Goal: Task Accomplishment & Management: Complete application form

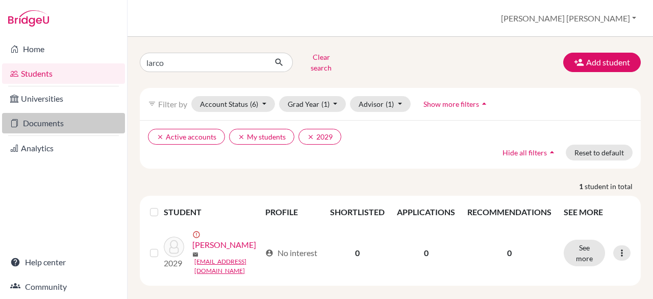
click at [58, 129] on link "Documents" at bounding box center [63, 123] width 123 height 20
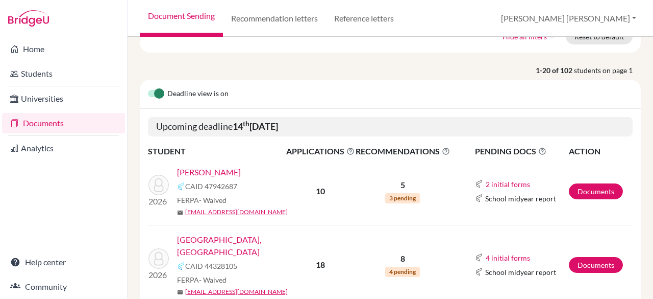
scroll to position [115, 0]
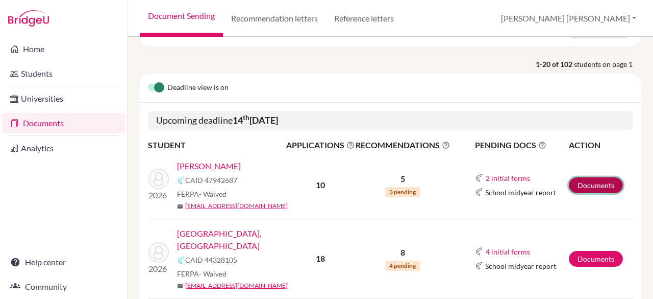
click at [587, 182] on link "Documents" at bounding box center [596, 185] width 54 height 16
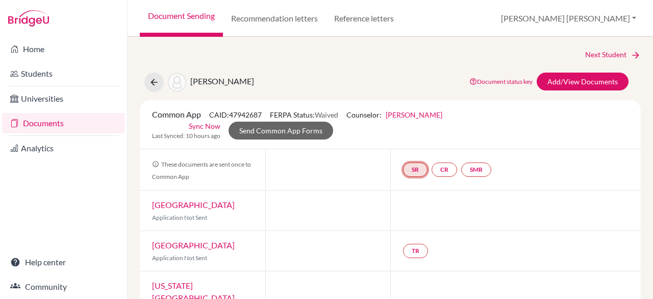
click at [411, 169] on link "SR" at bounding box center [415, 169] width 24 height 14
click at [413, 139] on link "School report" at bounding box center [415, 139] width 43 height 9
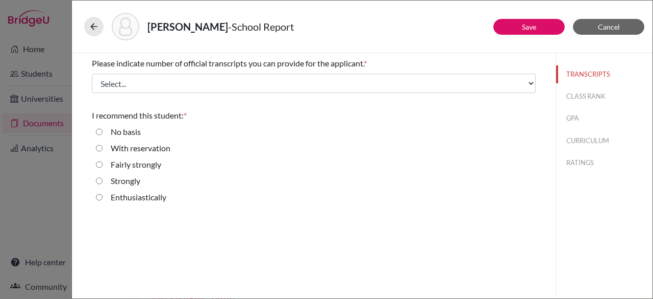
click at [97, 194] on input "Enthusiastically" at bounding box center [99, 197] width 7 height 12
radio input "true"
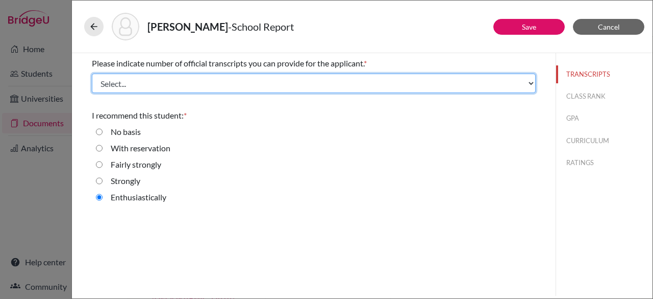
click at [440, 85] on select "Select... 1 2 3 4" at bounding box center [314, 82] width 444 height 19
select select "1"
click at [92, 73] on select "Select... 1 2 3 4" at bounding box center [314, 82] width 444 height 19
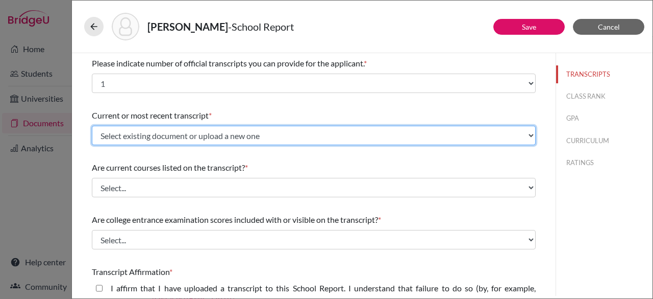
click at [463, 129] on select "Select existing document or upload a new one Louis - S6 Upload New File" at bounding box center [314, 135] width 444 height 19
select select "669284"
click at [92, 126] on select "Select existing document or upload a new one Louis - S6 Upload New File" at bounding box center [314, 135] width 444 height 19
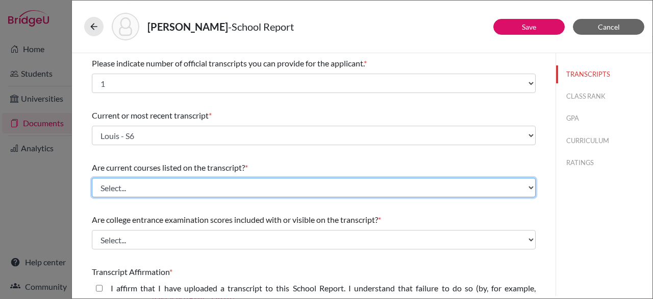
click at [377, 190] on select "Select... Yes No" at bounding box center [314, 187] width 444 height 19
select select "1"
click at [92, 178] on select "Select... Yes No" at bounding box center [314, 187] width 444 height 19
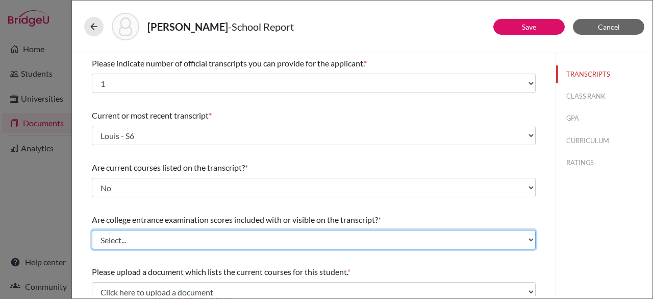
click at [365, 233] on select "Select... Yes No" at bounding box center [314, 239] width 444 height 19
select select "1"
click at [92, 230] on select "Select... Yes No" at bounding box center [314, 239] width 444 height 19
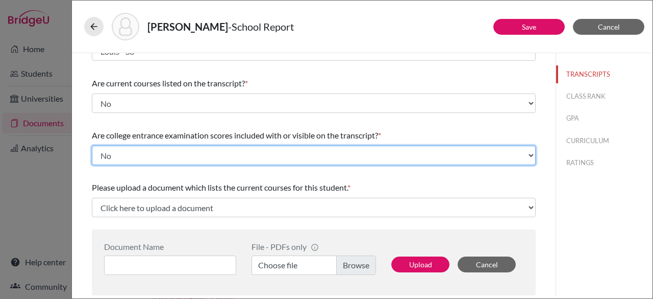
scroll to position [140, 0]
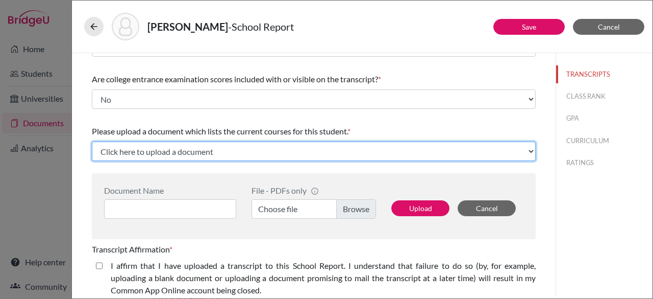
click at [352, 146] on select "Click here to upload a document Upload New File" at bounding box center [314, 150] width 444 height 19
click at [384, 147] on select "Click here to upload a document Upload New File" at bounding box center [314, 150] width 444 height 19
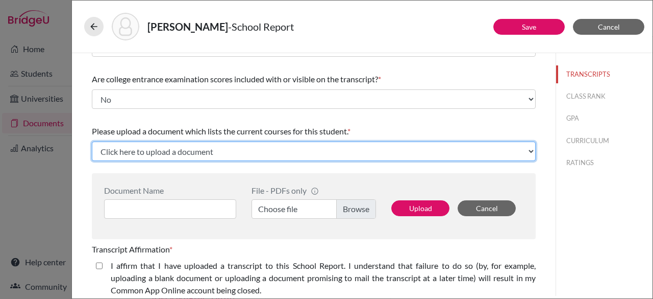
select select "Upload New File"
click at [92, 141] on select "Click here to upload a document Upload New File" at bounding box center [314, 150] width 444 height 19
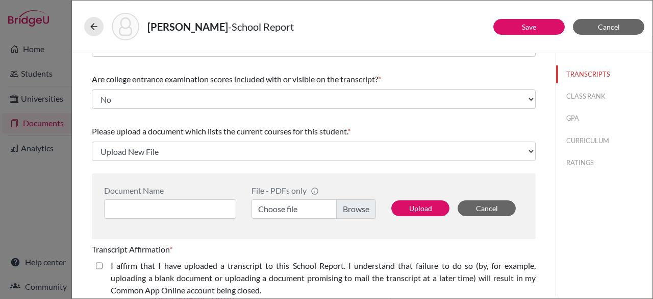
click at [274, 209] on label "Choose file" at bounding box center [314, 208] width 125 height 19
click at [274, 209] on input "Choose file" at bounding box center [314, 208] width 125 height 19
click at [193, 200] on input at bounding box center [170, 208] width 132 height 19
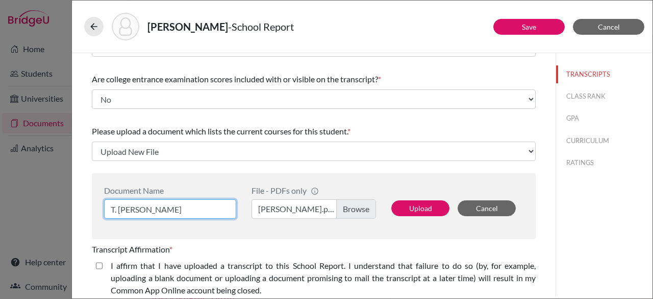
type input "T. Louis - Schedule"
click at [98, 263] on closed\ "I affirm that I have uploaded a transcript to this School Report. I understand …" at bounding box center [99, 265] width 7 height 12
checkbox closed\ "true"
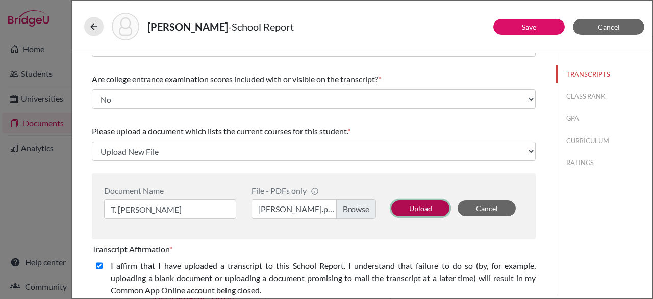
click at [415, 211] on button "Upload" at bounding box center [420, 208] width 58 height 16
select select "688145"
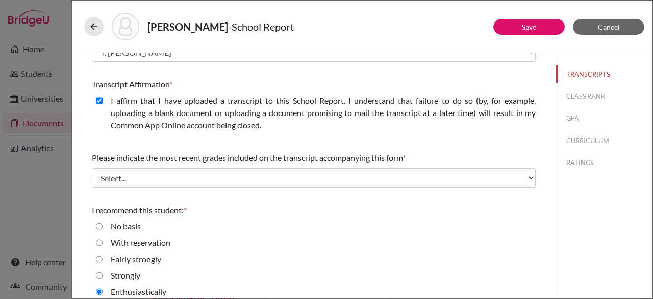
scroll to position [249, 0]
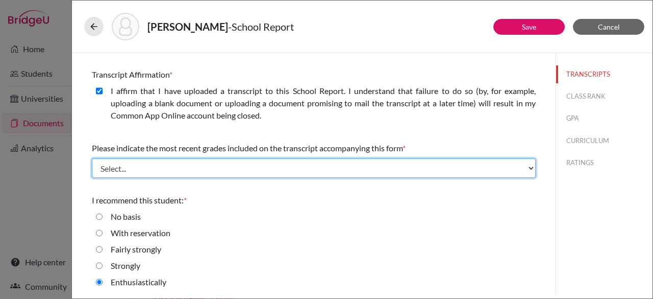
click at [392, 160] on select "Select... Final junior year grades 1st Quarter senior year grades 2nd Quarter/1…" at bounding box center [314, 167] width 444 height 19
select select "0"
click at [92, 158] on select "Select... Final junior year grades 1st Quarter senior year grades 2nd Quarter/1…" at bounding box center [314, 167] width 444 height 19
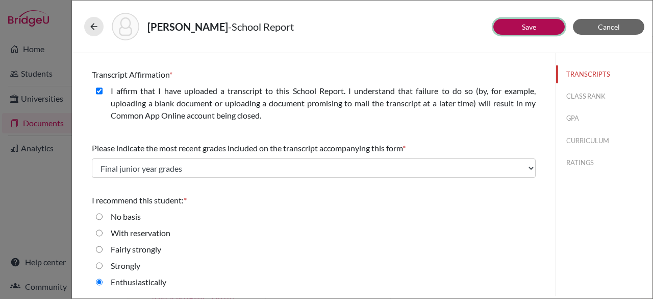
click at [540, 25] on button "Save" at bounding box center [529, 27] width 71 height 16
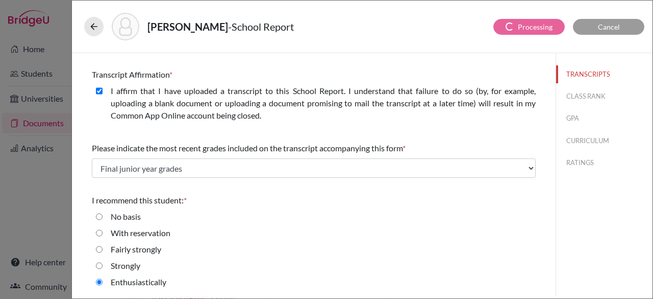
scroll to position [0, 0]
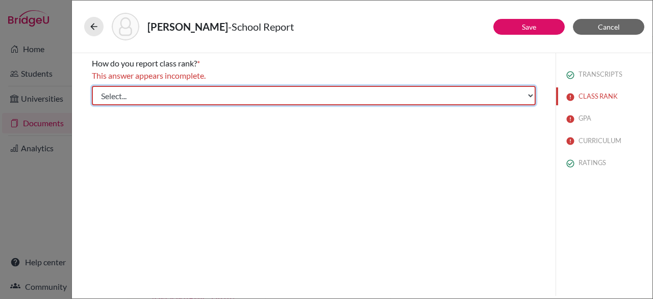
click at [451, 87] on select "Select... Exact Decile Quintile Quartile None" at bounding box center [314, 95] width 444 height 19
select select "5"
click at [92, 86] on select "Select... Exact Decile Quintile Quartile None" at bounding box center [314, 95] width 444 height 19
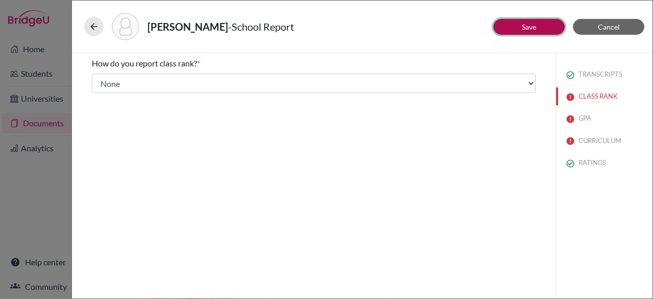
click at [536, 22] on button "Save" at bounding box center [529, 27] width 71 height 16
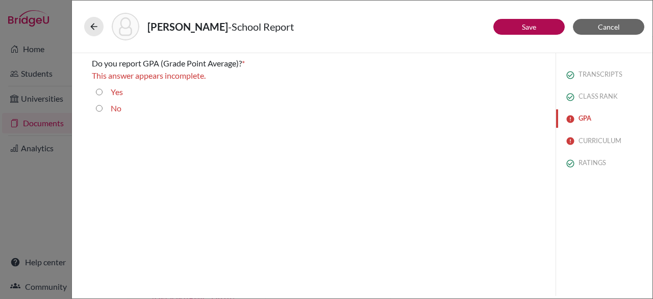
click at [584, 121] on button "GPA" at bounding box center [604, 118] width 96 height 18
click at [97, 91] on input "Yes" at bounding box center [99, 92] width 7 height 12
radio input "true"
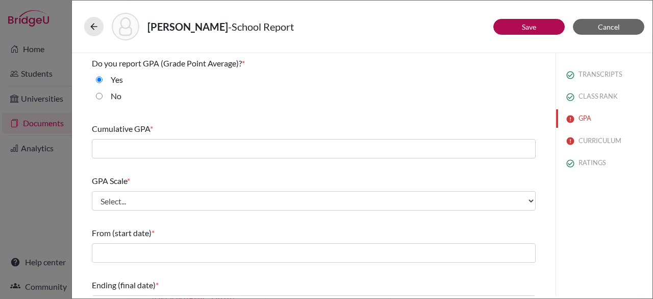
click at [274, 137] on div "Cumulative GPA *" at bounding box center [314, 140] width 444 height 44
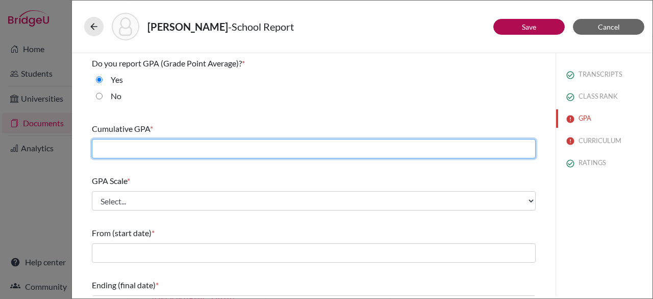
click at [271, 143] on input "text" at bounding box center [314, 148] width 444 height 19
type input "87.86"
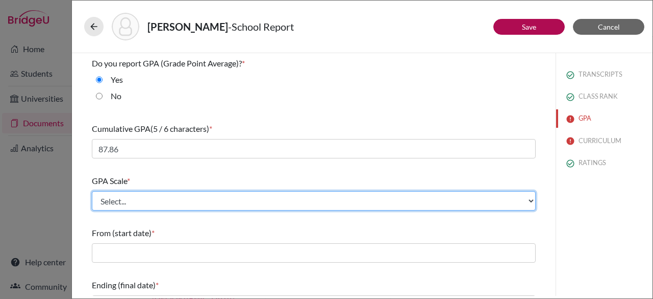
click at [218, 199] on select "Select... 4 5 6 7 8 9 10 11 12 13 14 15 16 17 18 19 20 100" at bounding box center [314, 200] width 444 height 19
select select "100"
click at [92, 191] on select "Select... 4 5 6 7 8 9 10 11 12 13 14 15 16 17 18 19 20 100" at bounding box center [314, 200] width 444 height 19
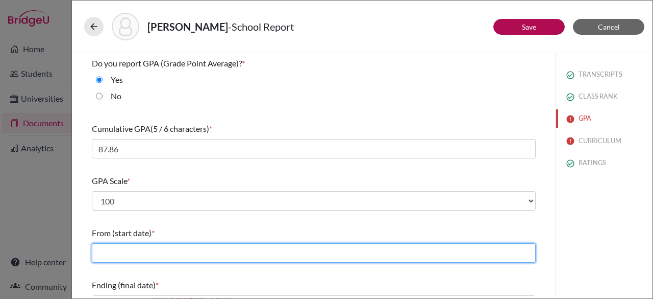
click at [226, 251] on input "text" at bounding box center [314, 252] width 444 height 19
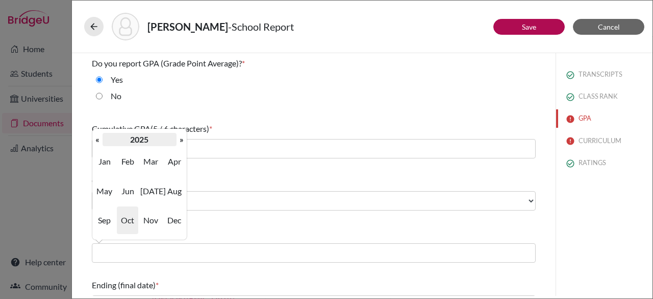
click at [151, 142] on th "2025" at bounding box center [140, 139] width 74 height 13
click at [171, 162] on span "2022" at bounding box center [174, 161] width 21 height 28
click at [106, 213] on span "Sep" at bounding box center [103, 220] width 21 height 28
type input "09/2022"
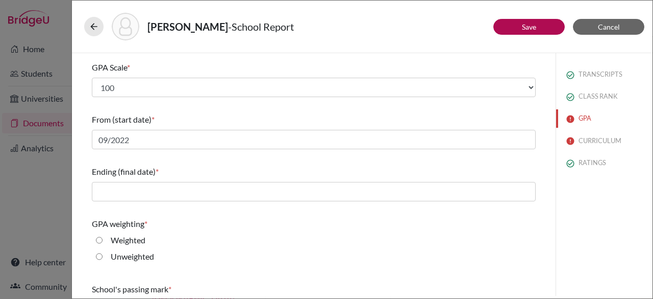
scroll to position [115, 0]
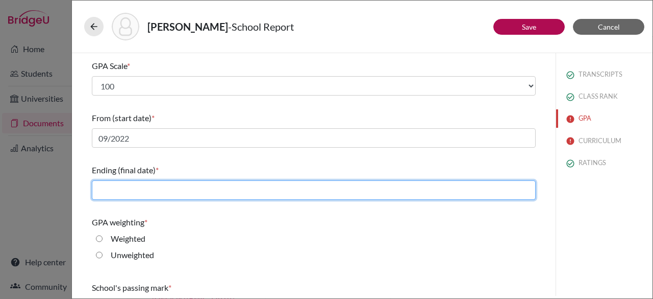
click at [167, 189] on input "text" at bounding box center [314, 189] width 444 height 19
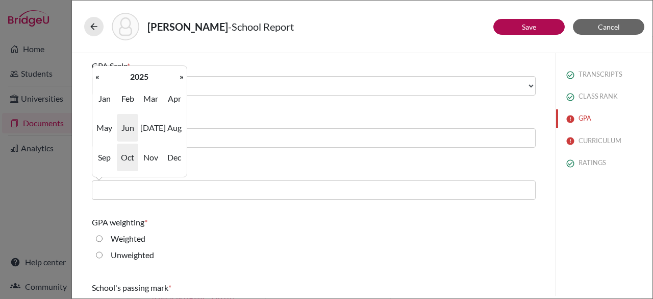
click at [126, 132] on span "Jun" at bounding box center [127, 128] width 21 height 28
type input "06/2025"
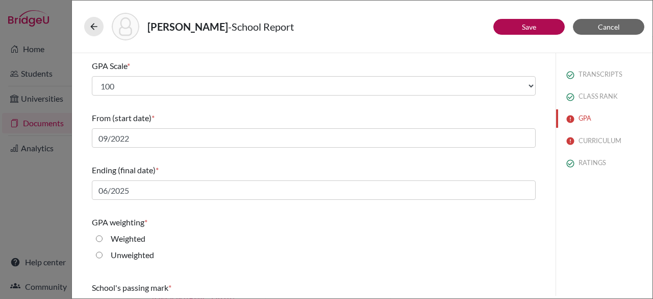
click at [98, 239] on input "Weighted" at bounding box center [99, 238] width 7 height 12
radio input "true"
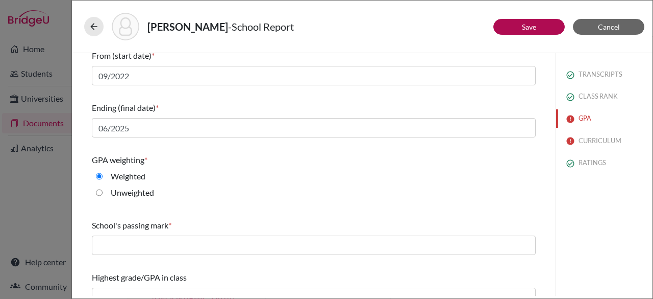
scroll to position [192, 0]
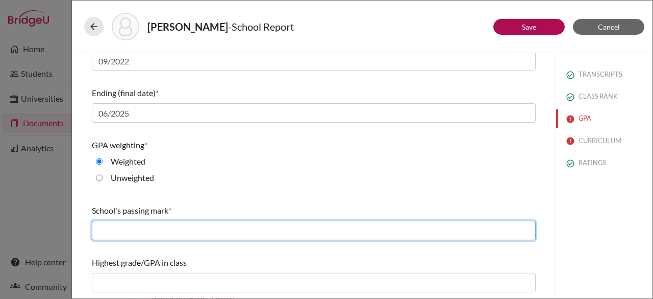
click at [216, 232] on input "text" at bounding box center [314, 229] width 444 height 19
type input "65"
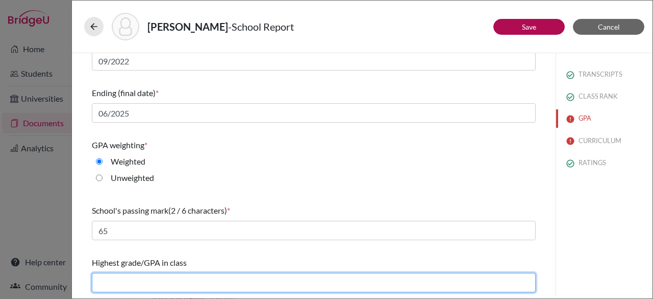
click at [167, 279] on input "text" at bounding box center [314, 282] width 444 height 19
type input "95.266"
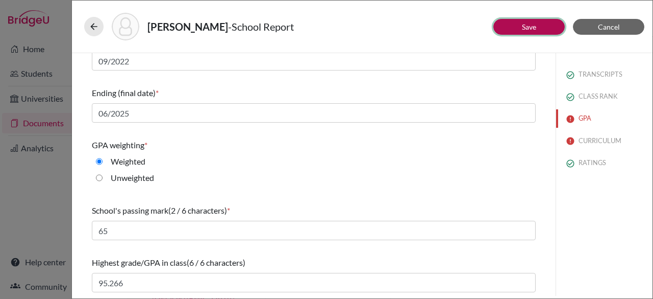
click at [550, 21] on button "Save" at bounding box center [529, 27] width 71 height 16
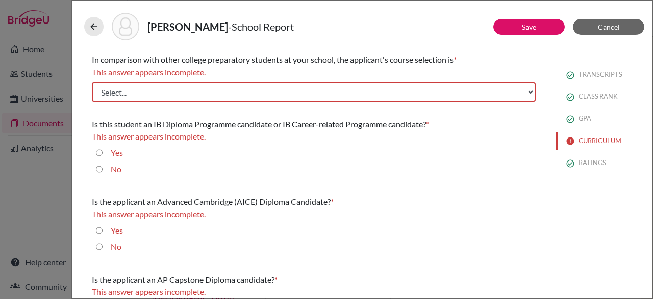
scroll to position [0, 0]
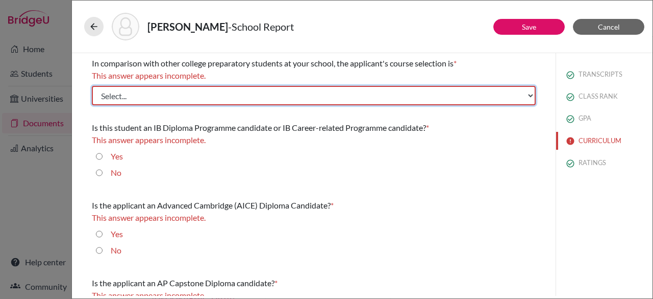
click at [301, 93] on select "Select... Less than demanding Average Demanding Very demanding Most demanding P…" at bounding box center [314, 95] width 444 height 19
select select "3"
click at [92, 86] on select "Select... Less than demanding Average Demanding Very demanding Most demanding P…" at bounding box center [314, 95] width 444 height 19
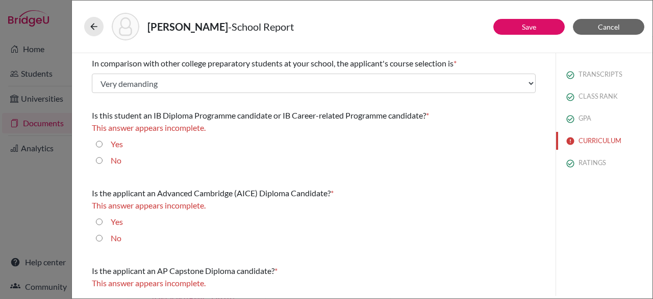
click at [101, 159] on input "No" at bounding box center [99, 160] width 7 height 12
radio input "true"
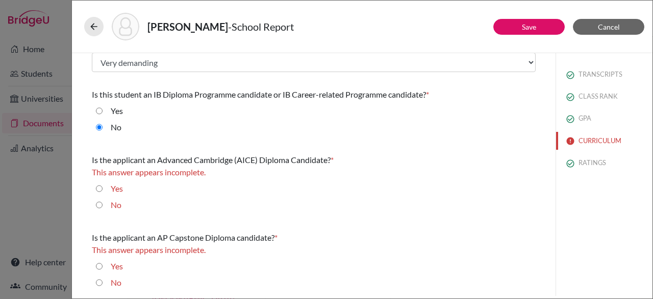
scroll to position [21, 0]
click at [102, 203] on input "No" at bounding box center [99, 204] width 7 height 12
radio input "true"
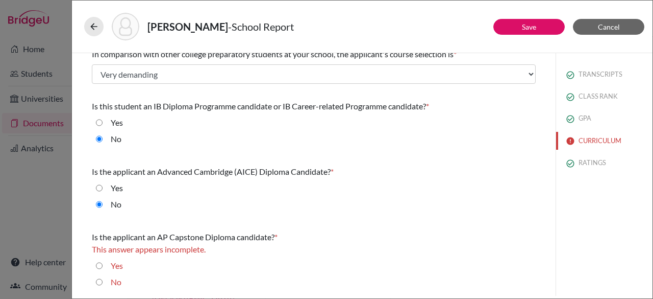
click at [99, 280] on input "No" at bounding box center [99, 282] width 7 height 12
radio input "true"
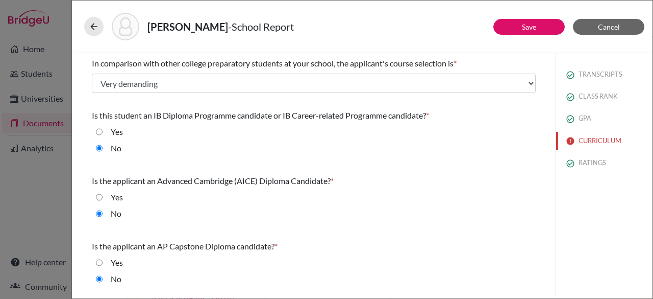
scroll to position [0, 0]
click at [541, 29] on button "Save" at bounding box center [529, 27] width 71 height 16
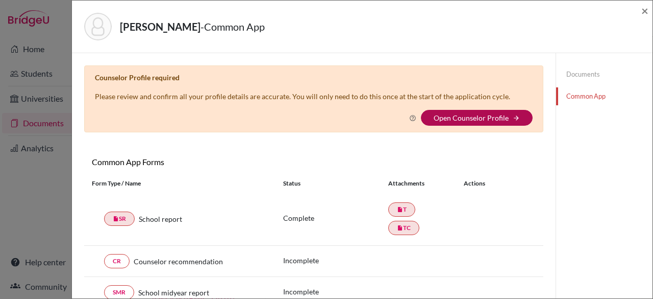
click at [464, 119] on link "Open Counselor Profile" at bounding box center [471, 117] width 75 height 9
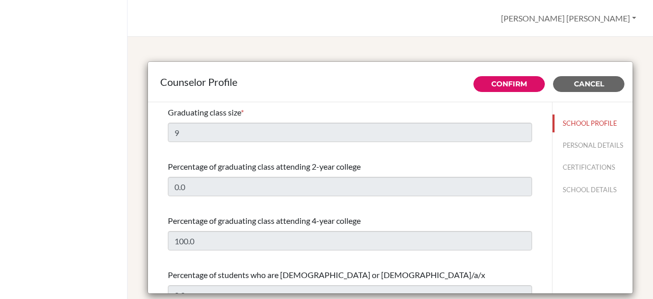
select select "0"
select select "311275"
click at [575, 176] on button "CERTIFICATIONS" at bounding box center [593, 167] width 80 height 18
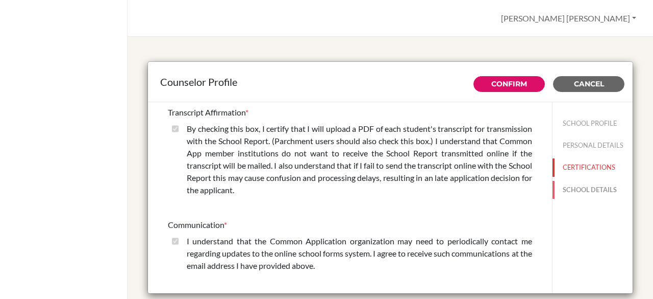
click at [577, 185] on button "SCHOOL DETAILS" at bounding box center [593, 190] width 80 height 18
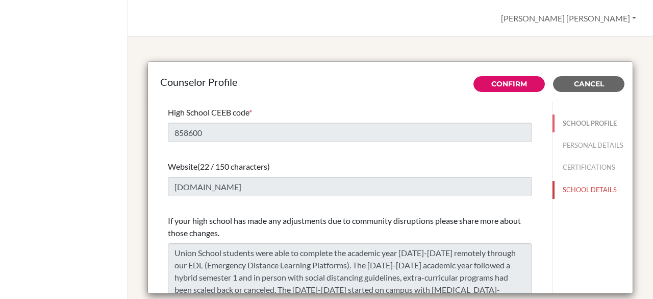
click at [597, 123] on button "SCHOOL PROFILE" at bounding box center [593, 123] width 80 height 18
type input "9"
type input "0.0"
select select "0"
select select "311275"
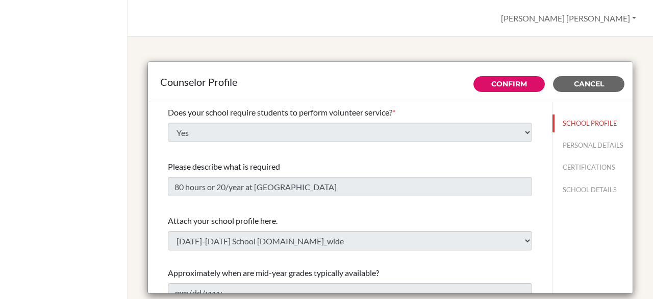
scroll to position [1355, 0]
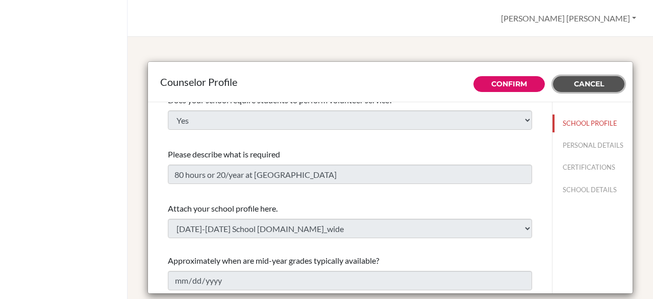
click at [586, 89] on button "Cancel" at bounding box center [588, 84] width 71 height 16
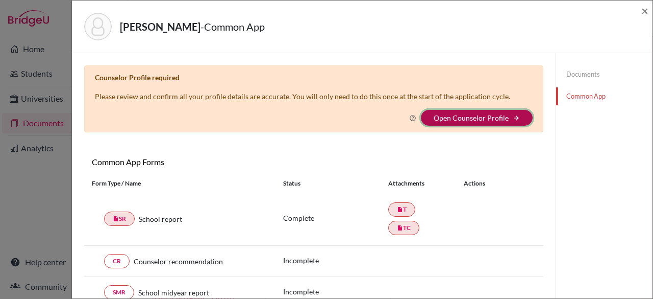
click at [516, 119] on button "Open Counselor Profile arrow_forward" at bounding box center [477, 118] width 112 height 16
click at [458, 115] on link "Open Counselor Profile" at bounding box center [471, 117] width 75 height 9
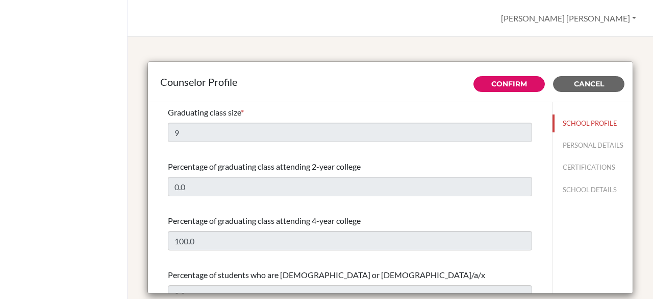
select select "0"
select select "311275"
click at [184, 106] on div "Graduating class size *" at bounding box center [350, 112] width 364 height 12
click at [185, 114] on span "Graduating class size" at bounding box center [204, 112] width 73 height 10
click at [579, 154] on button "PERSONAL DETAILS" at bounding box center [593, 145] width 80 height 18
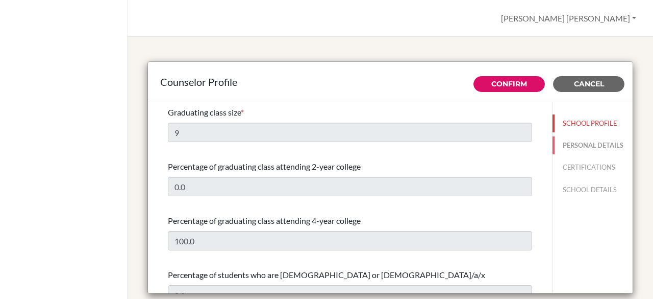
type input "[PERSON_NAME] [PERSON_NAME]"
type input "[PERSON_NAME]"
type input "School Counselor"
type input "509.43216767"
type input "ana.noelsaint@unionschool.edu.ht"
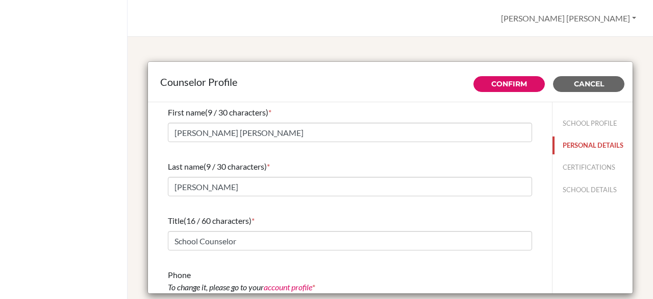
click at [555, 154] on button "PERSONAL DETAILS" at bounding box center [593, 145] width 80 height 18
click at [557, 176] on button "CERTIFICATIONS" at bounding box center [593, 167] width 80 height 18
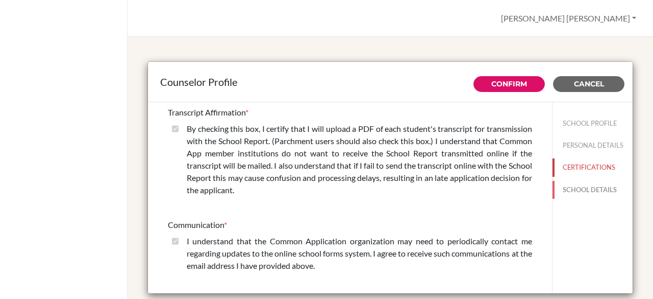
click at [562, 189] on button "SCHOOL DETAILS" at bounding box center [593, 190] width 80 height 18
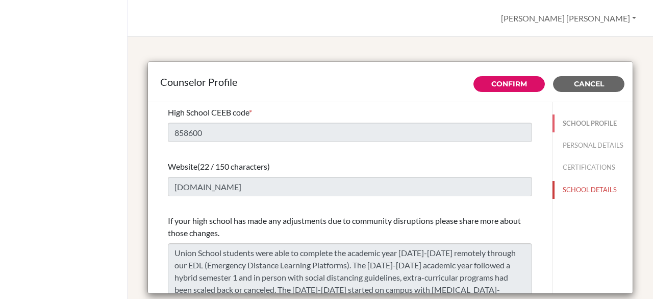
click at [593, 125] on button "SCHOOL PROFILE" at bounding box center [593, 123] width 80 height 18
type input "9"
type input "0.0"
select select "0"
select select "311275"
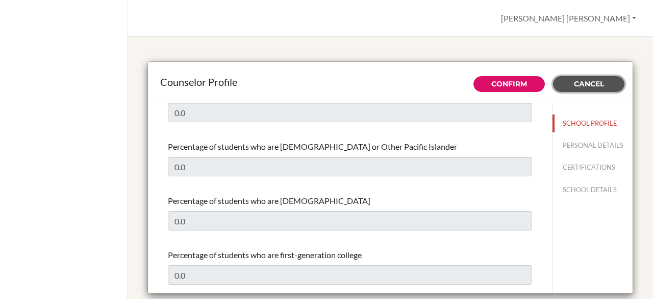
click at [575, 88] on button "Cancel" at bounding box center [588, 84] width 71 height 16
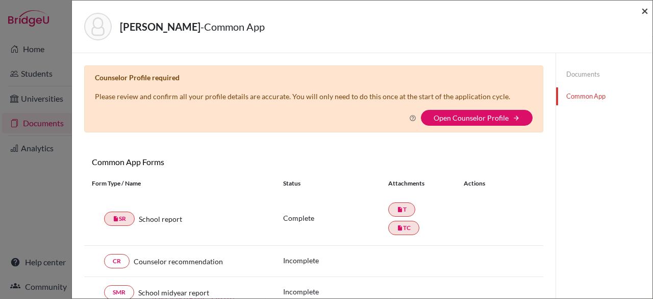
click at [644, 15] on span "×" at bounding box center [645, 10] width 7 height 15
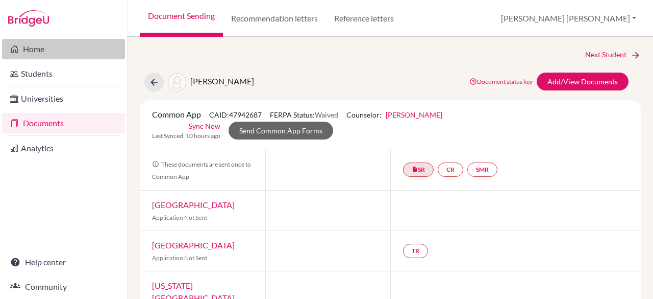
click at [42, 47] on link "Home" at bounding box center [63, 49] width 123 height 20
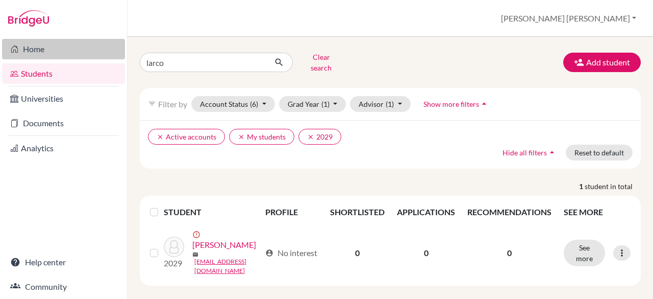
click at [45, 50] on link "Home" at bounding box center [63, 49] width 123 height 20
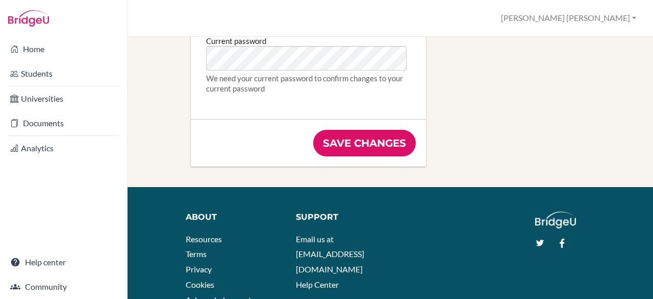
scroll to position [714, 0]
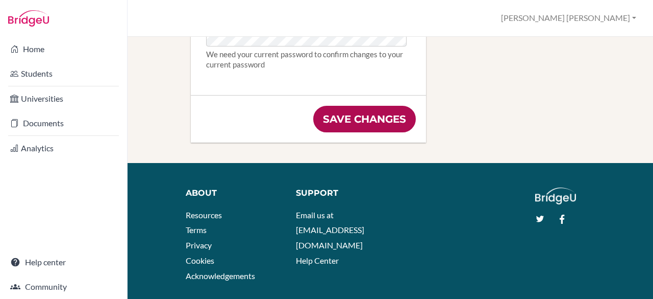
click at [369, 111] on input "Save changes" at bounding box center [364, 119] width 103 height 27
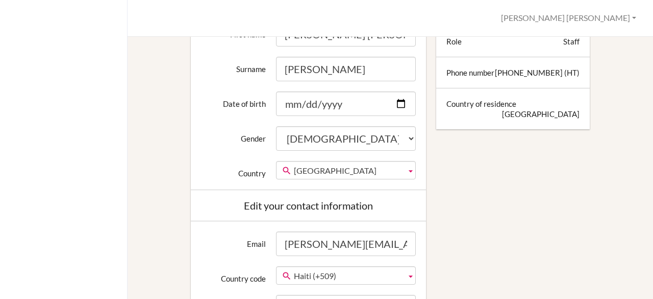
scroll to position [319, 0]
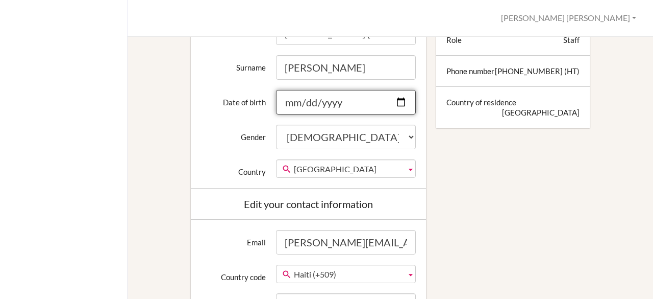
click at [277, 98] on input "Date of birth" at bounding box center [346, 102] width 140 height 24
click at [284, 100] on input "Date of birth" at bounding box center [346, 102] width 140 height 24
click at [289, 99] on input "Date of birth" at bounding box center [346, 102] width 140 height 24
click at [310, 99] on input "Date of birth" at bounding box center [346, 102] width 140 height 24
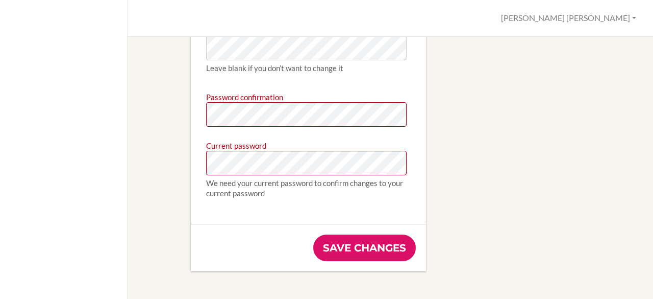
scroll to position [638, 0]
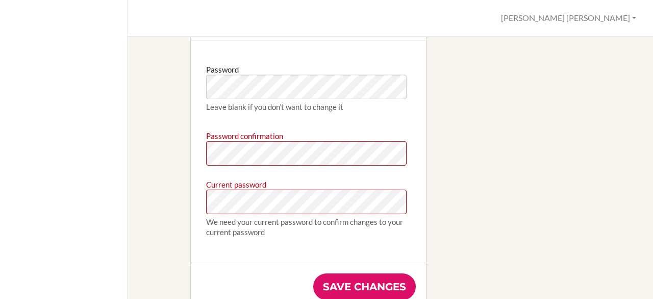
click at [384, 279] on input "Save changes" at bounding box center [364, 286] width 103 height 27
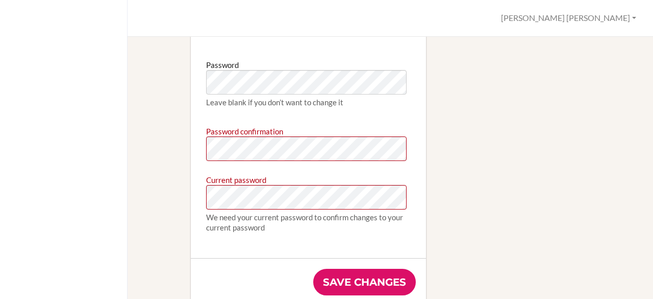
scroll to position [655, 0]
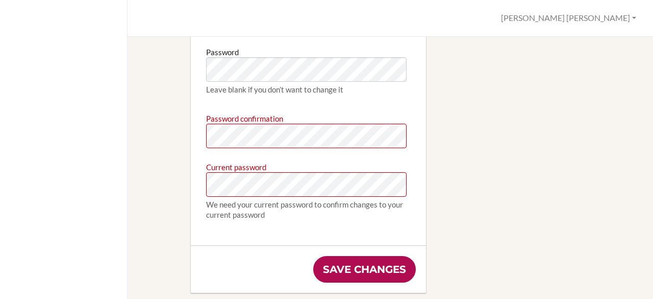
click at [333, 265] on input "Save changes" at bounding box center [364, 269] width 103 height 27
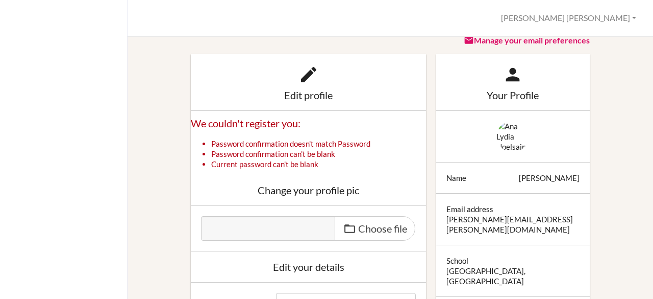
scroll to position [43, 0]
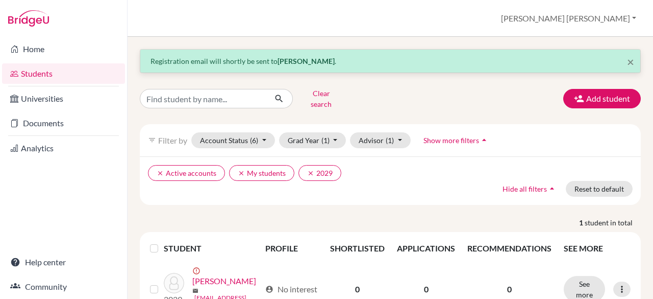
click at [45, 68] on link "Students" at bounding box center [63, 73] width 123 height 20
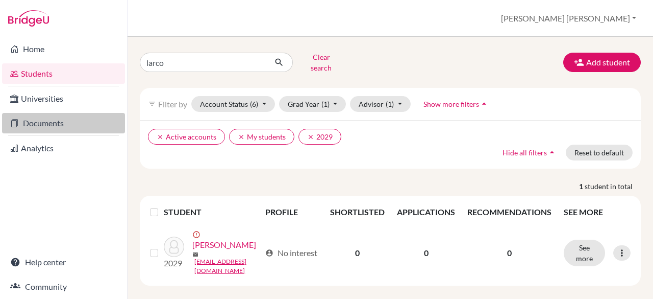
click at [49, 120] on link "Documents" at bounding box center [63, 123] width 123 height 20
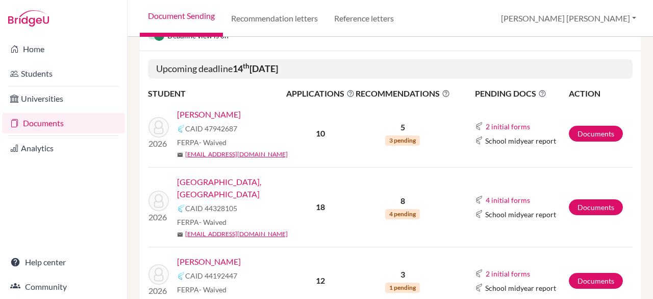
scroll to position [166, 0]
click at [588, 131] on link "Documents" at bounding box center [596, 134] width 54 height 16
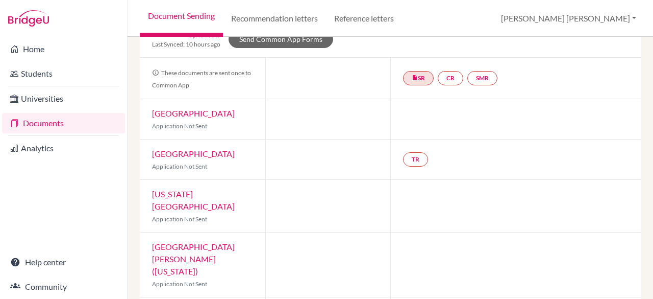
scroll to position [73, 0]
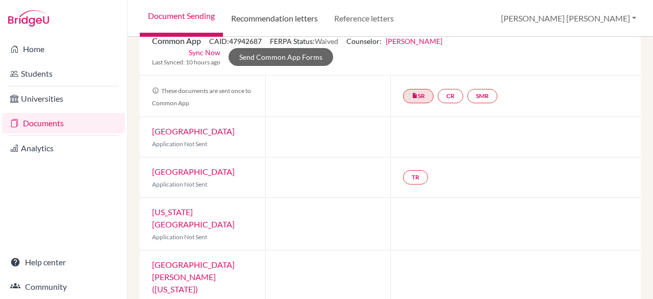
click at [281, 16] on link "Recommendation letters" at bounding box center [274, 18] width 103 height 37
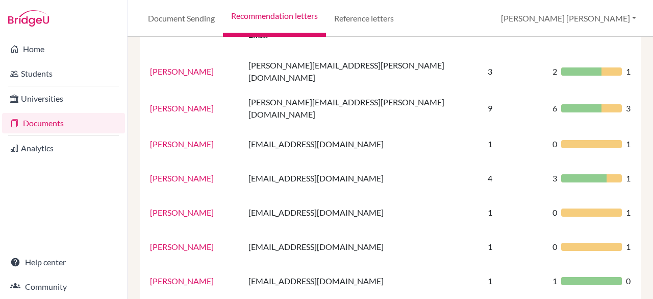
scroll to position [115, 0]
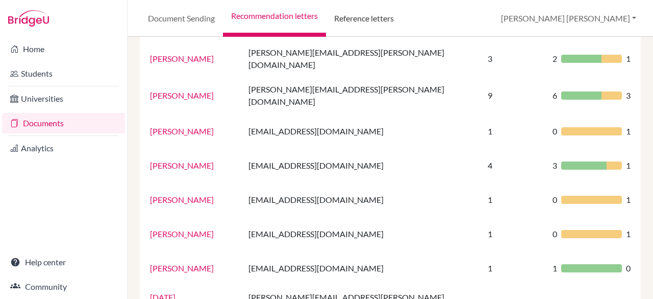
click at [385, 18] on link "Reference letters" at bounding box center [364, 18] width 76 height 37
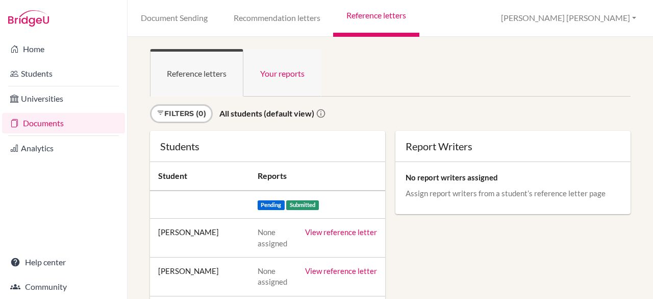
click at [266, 79] on link "Your reports" at bounding box center [282, 72] width 78 height 47
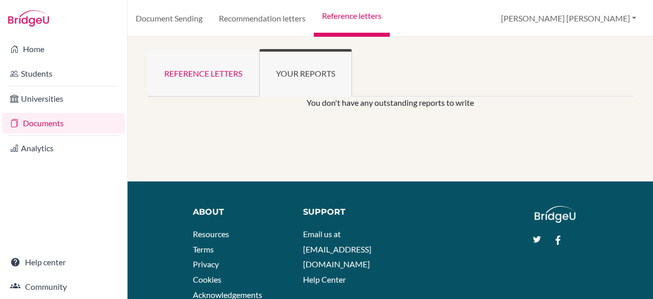
click at [236, 73] on link "Reference letters" at bounding box center [203, 72] width 112 height 47
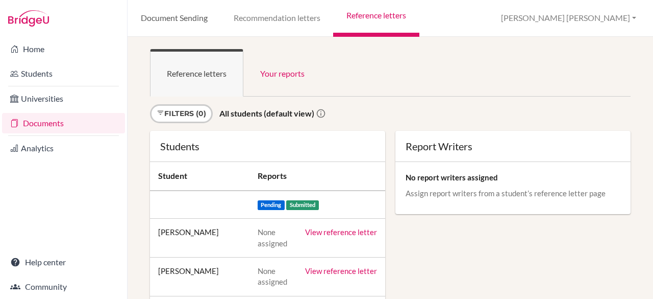
click at [178, 16] on link "Document Sending" at bounding box center [174, 18] width 93 height 37
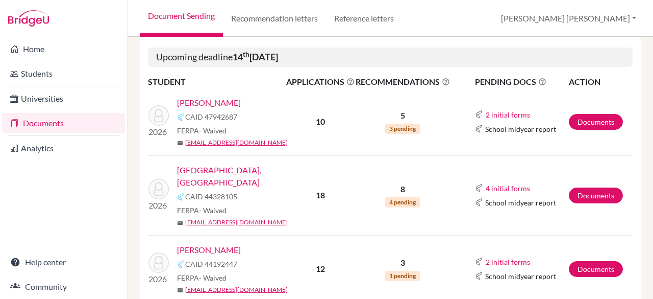
scroll to position [179, 0]
click at [597, 117] on link "Documents" at bounding box center [596, 121] width 54 height 16
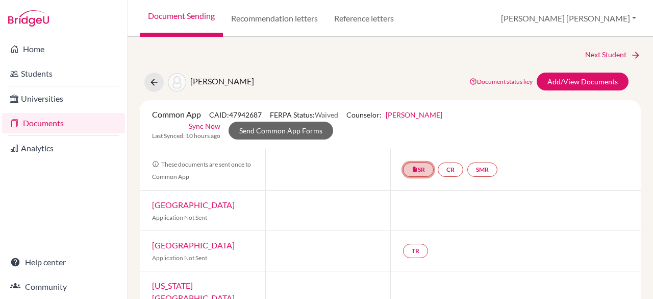
click at [416, 175] on link "insert_drive_file SR" at bounding box center [418, 169] width 31 height 14
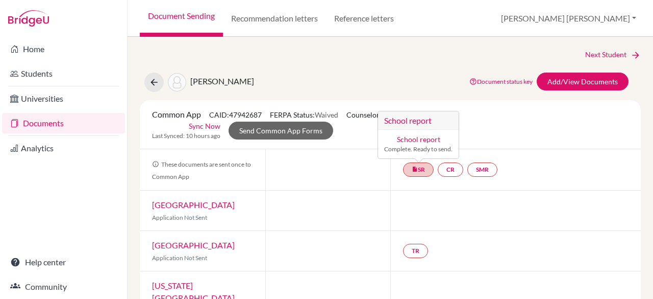
click at [421, 139] on link "School report" at bounding box center [418, 139] width 43 height 9
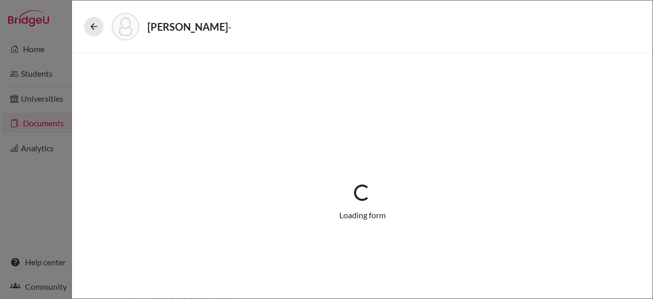
select select "1"
select select "669284"
select select "1"
select select "688145"
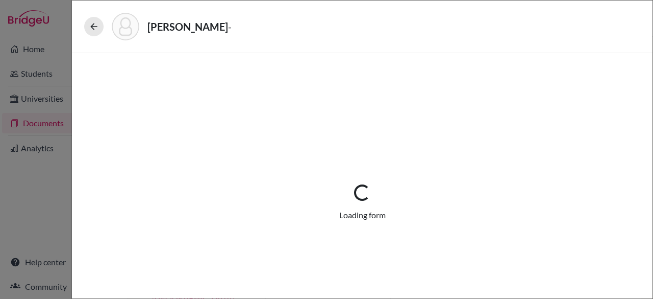
select select "0"
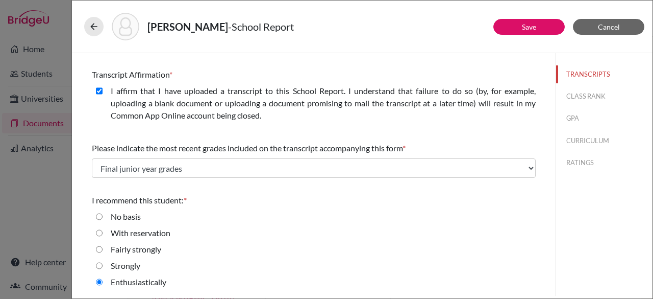
scroll to position [249, 0]
click at [511, 21] on button "Save" at bounding box center [529, 27] width 71 height 16
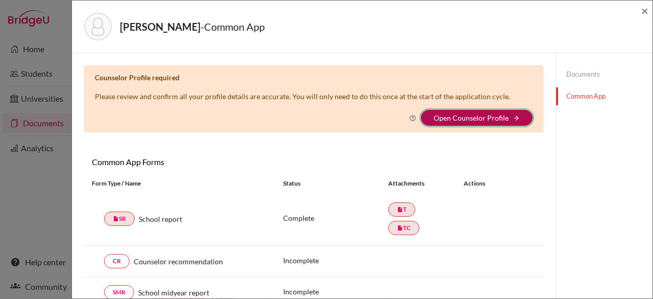
click at [494, 121] on button "Open Counselor Profile arrow_forward" at bounding box center [477, 118] width 112 height 16
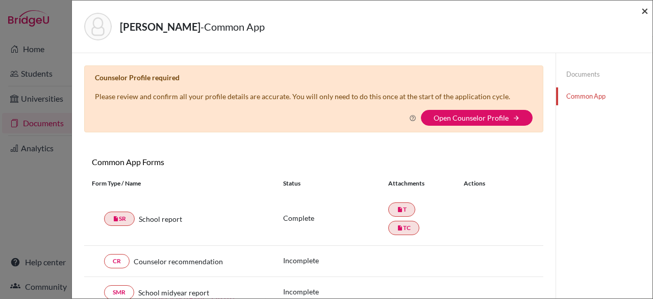
click at [647, 9] on span "×" at bounding box center [645, 10] width 7 height 15
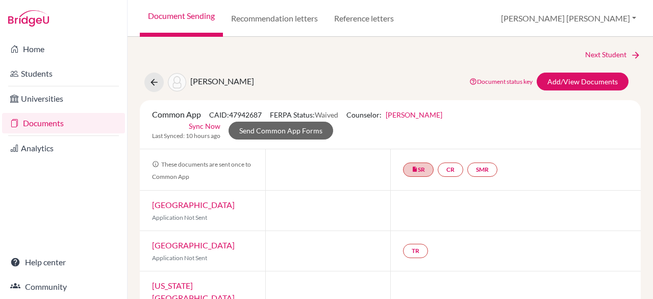
click at [647, 9] on div "Document Sending Recommendation letters Reference letters Ana Lydia Profile Sch…" at bounding box center [391, 18] width 526 height 37
click at [206, 128] on link "Sync Now" at bounding box center [205, 125] width 32 height 11
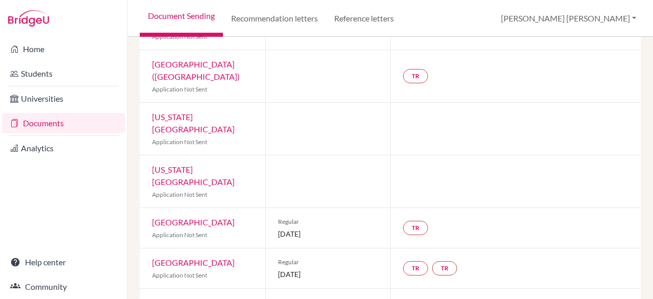
scroll to position [375, 0]
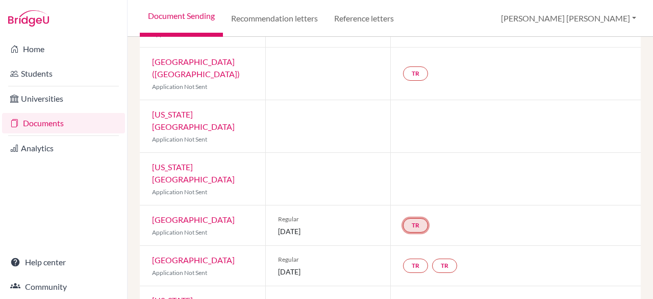
click at [406, 218] on link "TR" at bounding box center [415, 225] width 25 height 14
click at [411, 200] on small "Incomplete" at bounding box center [415, 204] width 89 height 9
click at [411, 178] on h3 "Teacher recommendation" at bounding box center [414, 187] width 101 height 18
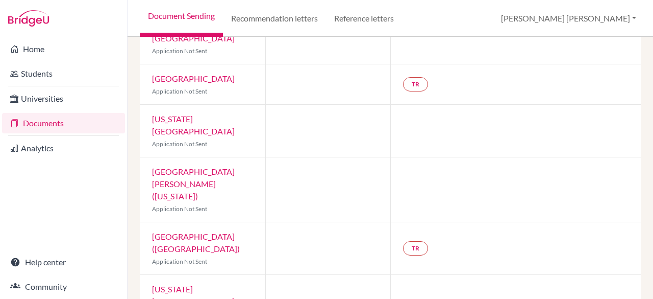
scroll to position [170, 0]
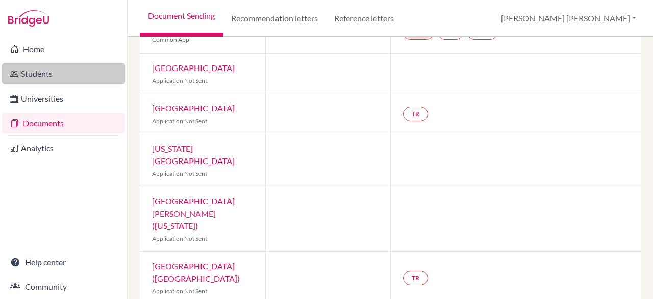
click at [53, 70] on link "Students" at bounding box center [63, 73] width 123 height 20
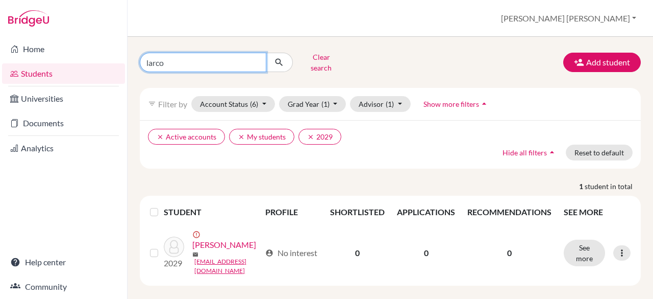
click at [254, 63] on input "larco" at bounding box center [203, 62] width 127 height 19
click at [259, 54] on input "larco" at bounding box center [203, 62] width 127 height 19
click at [253, 61] on input "larco" at bounding box center [203, 62] width 127 height 19
type input "t"
type input "louis"
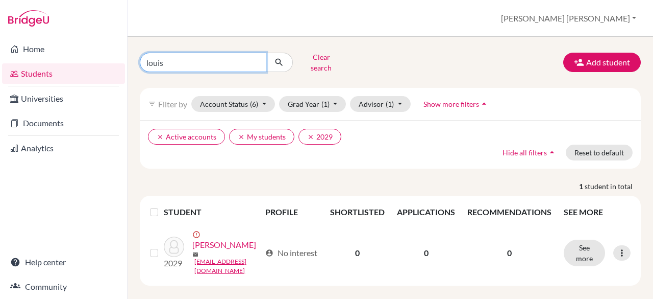
click button "submit" at bounding box center [279, 62] width 27 height 19
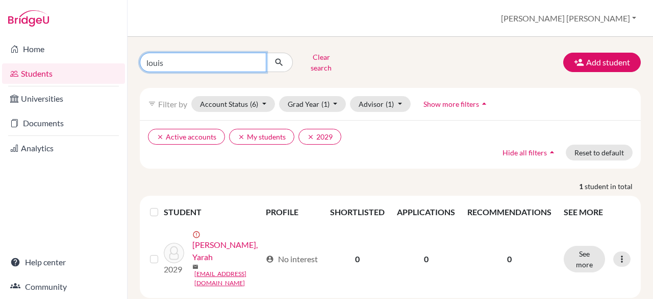
click at [252, 60] on input "louis" at bounding box center [203, 62] width 127 height 19
click at [255, 62] on input "louis" at bounding box center [203, 62] width 127 height 19
click at [256, 57] on input "louis" at bounding box center [203, 62] width 127 height 19
type input "l"
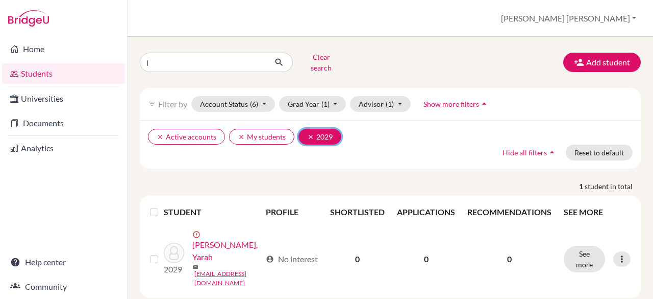
click at [307, 133] on icon "clear" at bounding box center [310, 136] width 7 height 7
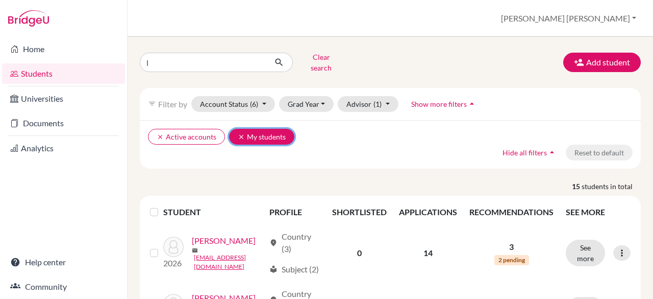
click at [236, 129] on button "clear My students" at bounding box center [261, 137] width 65 height 16
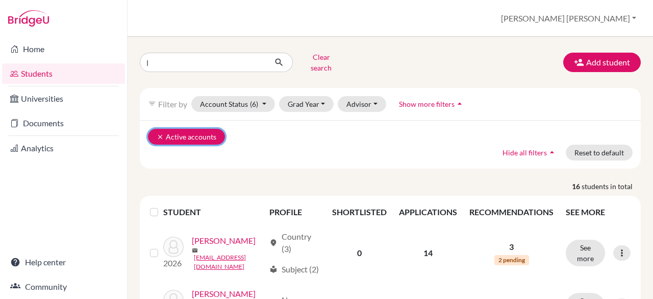
click at [162, 133] on icon "clear" at bounding box center [160, 136] width 7 height 7
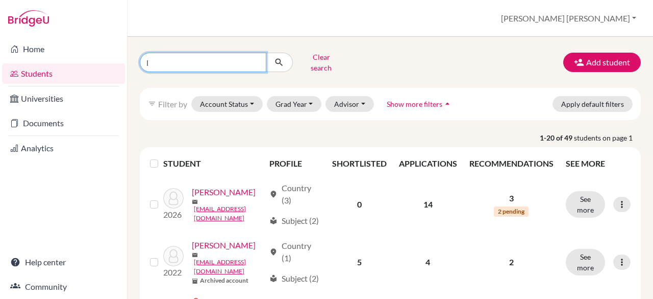
click at [217, 54] on input "l" at bounding box center [203, 62] width 127 height 19
type input "th"
click button "submit" at bounding box center [279, 62] width 27 height 19
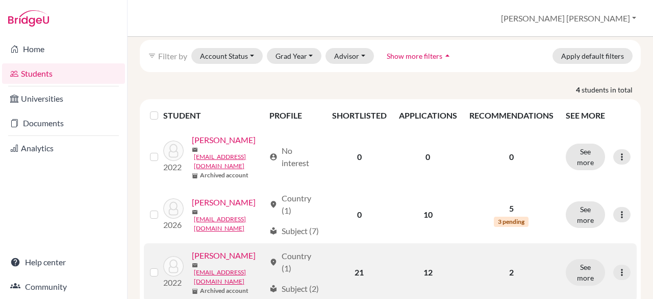
scroll to position [51, 0]
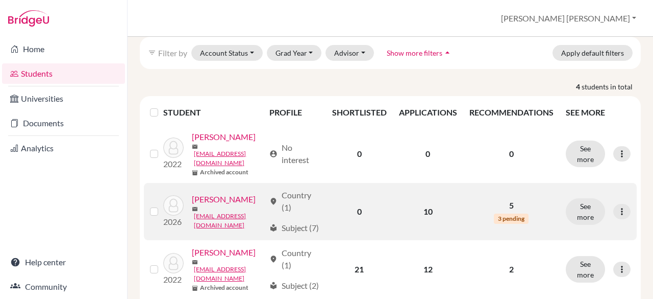
click at [195, 205] on link "[PERSON_NAME]" at bounding box center [224, 199] width 64 height 12
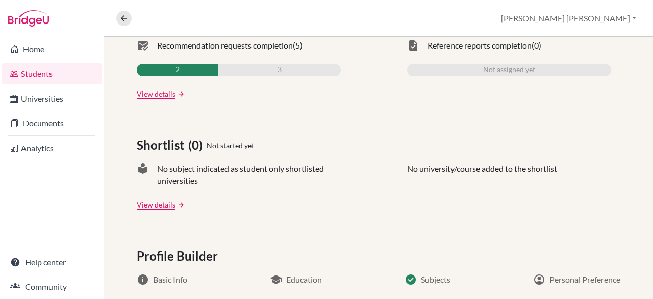
scroll to position [357, 0]
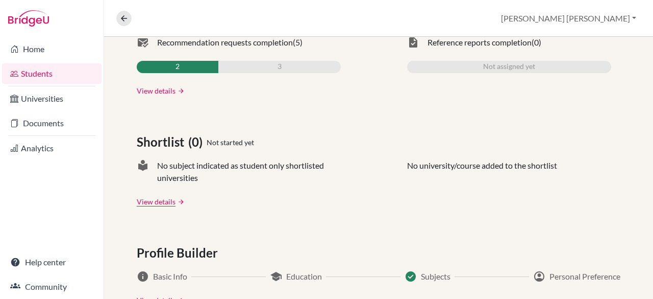
click at [149, 91] on link "View details" at bounding box center [156, 90] width 39 height 11
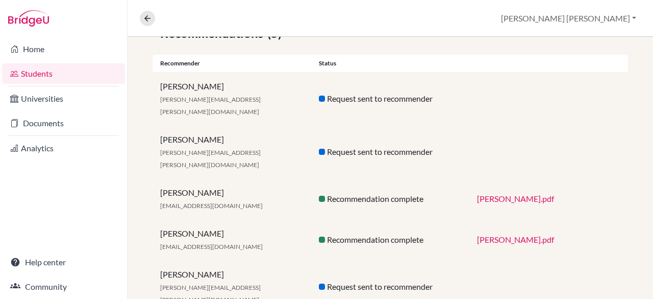
scroll to position [204, 0]
click at [504, 193] on link "Thierry_L_Recommendation.pdf" at bounding box center [515, 198] width 77 height 10
click at [42, 75] on link "Students" at bounding box center [63, 73] width 123 height 20
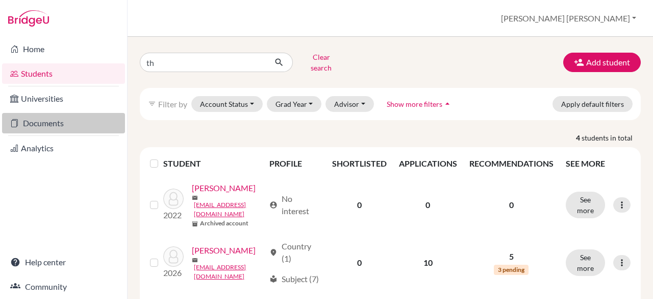
click at [48, 131] on link "Documents" at bounding box center [63, 123] width 123 height 20
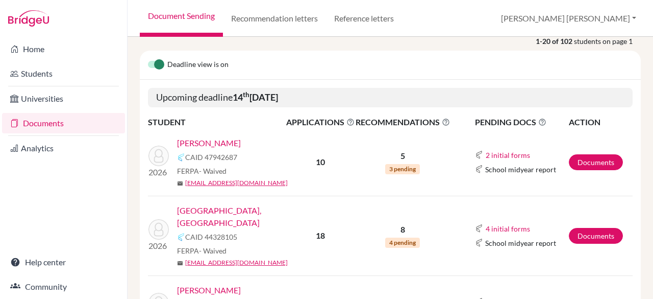
scroll to position [140, 0]
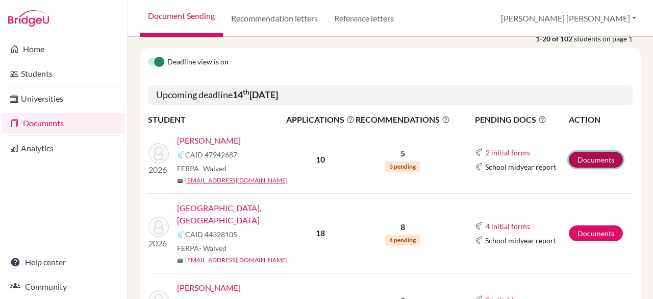
click at [591, 155] on link "Documents" at bounding box center [596, 160] width 54 height 16
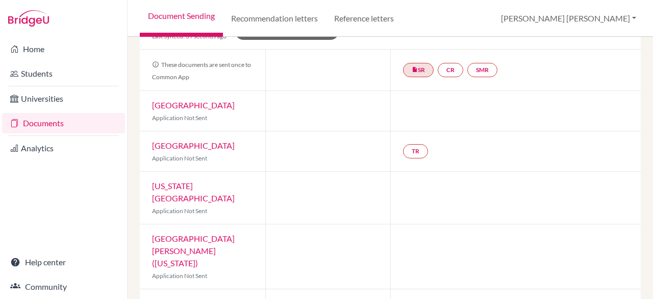
scroll to position [102, 0]
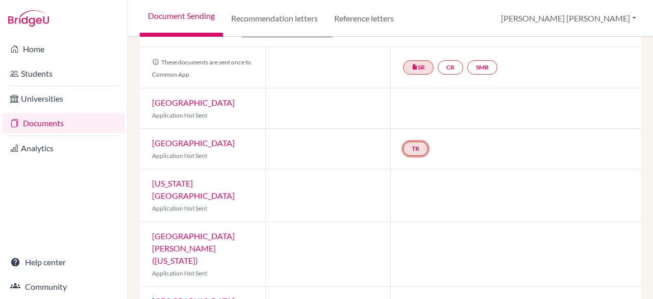
click at [411, 150] on link "TR" at bounding box center [415, 148] width 25 height 14
click at [418, 109] on h3 "Teacher recommendation" at bounding box center [414, 110] width 101 height 18
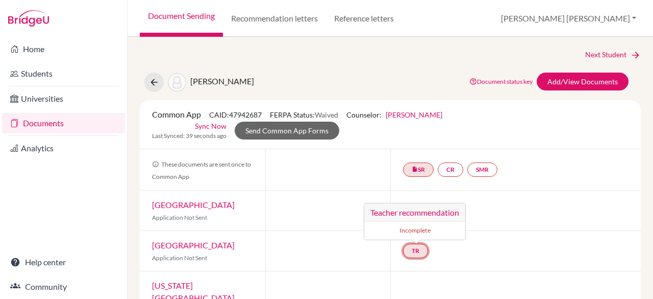
scroll to position [0, 0]
click at [277, 20] on link "Recommendation letters" at bounding box center [274, 18] width 103 height 37
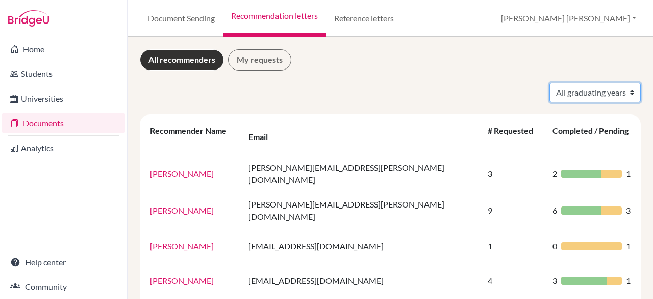
click at [571, 96] on select "All graduating years 2023 2024 2025 2026" at bounding box center [595, 92] width 91 height 19
select select "2026"
click at [550, 83] on select "All graduating years 2023 2024 2025 2026" at bounding box center [595, 92] width 91 height 19
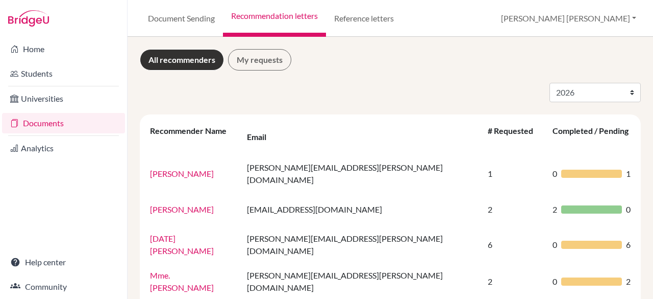
select select "2026"
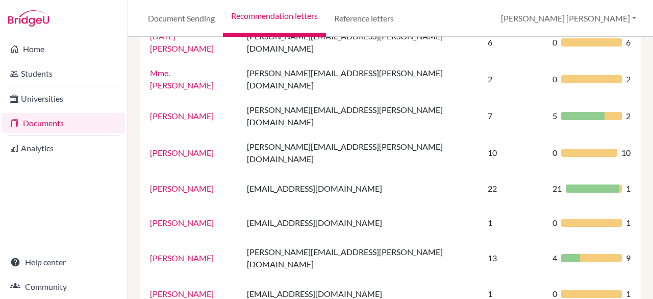
scroll to position [214, 0]
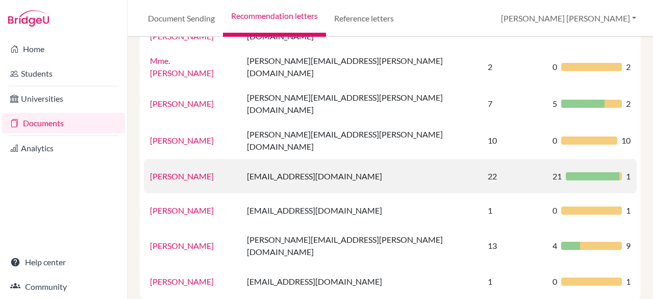
click at [566, 172] on div at bounding box center [593, 176] width 54 height 8
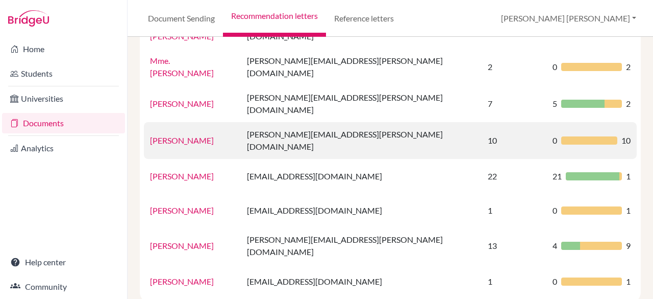
scroll to position [0, 0]
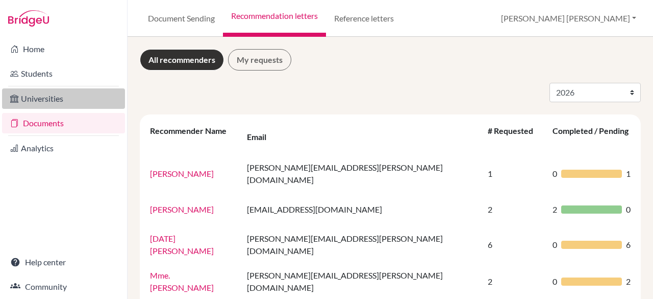
click at [44, 98] on link "Universities" at bounding box center [63, 98] width 123 height 20
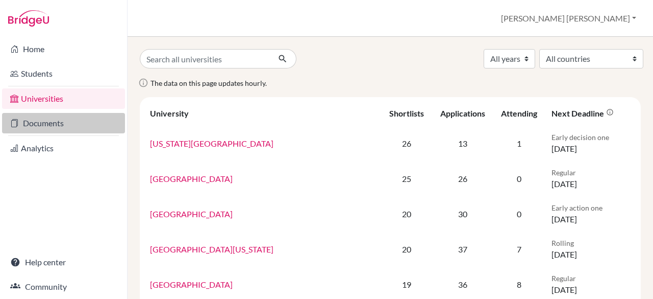
click at [42, 115] on link "Documents" at bounding box center [63, 123] width 123 height 20
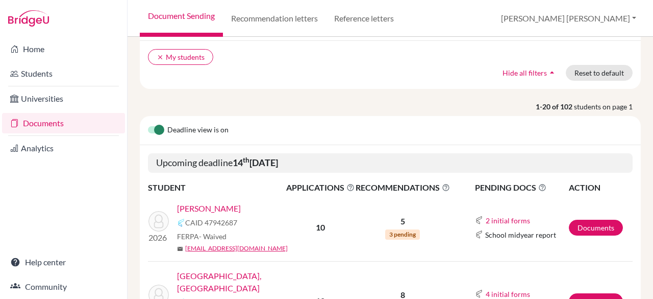
scroll to position [102, 0]
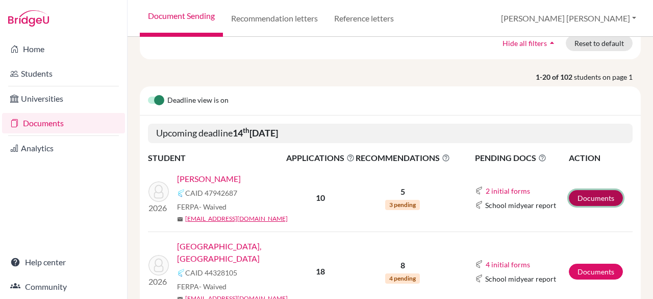
click at [589, 193] on link "Documents" at bounding box center [596, 198] width 54 height 16
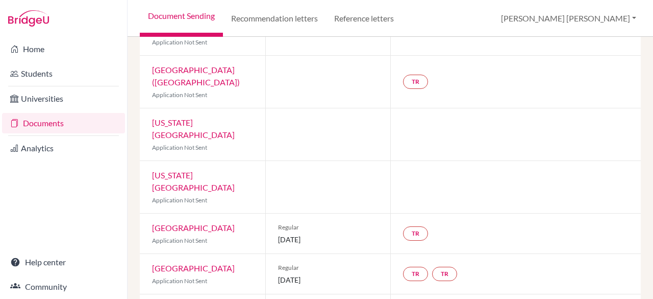
scroll to position [329, 0]
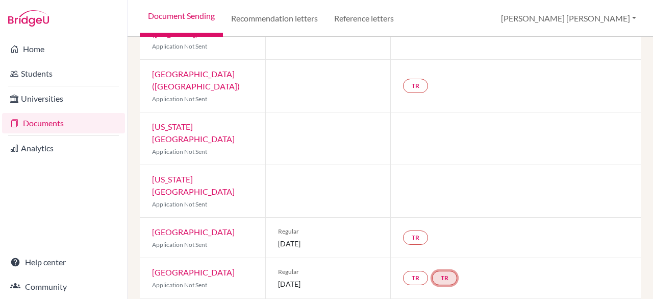
click at [434, 270] on link "TR" at bounding box center [444, 277] width 25 height 14
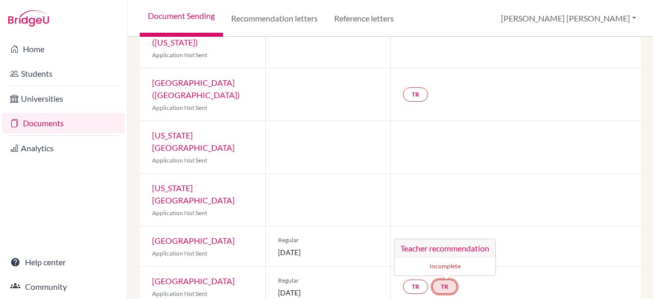
click at [431, 238] on div "Teacher recommendation Incomplete" at bounding box center [445, 256] width 102 height 37
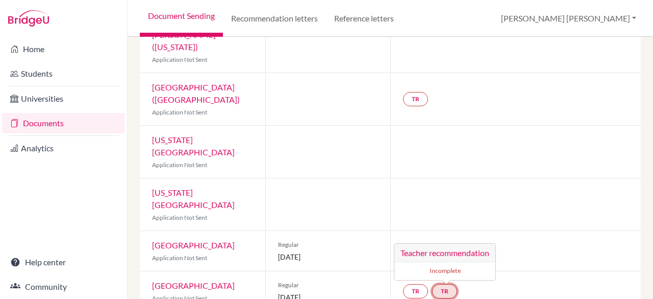
click at [431, 243] on h3 "Teacher recommendation" at bounding box center [444, 252] width 101 height 18
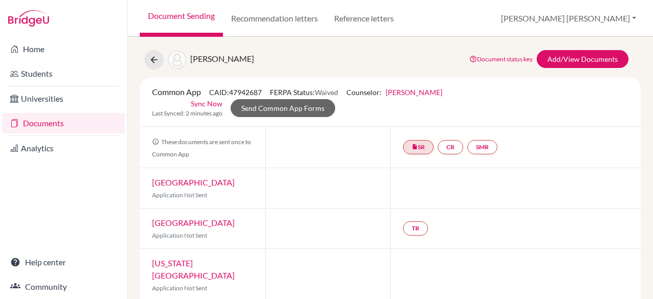
scroll to position [0, 0]
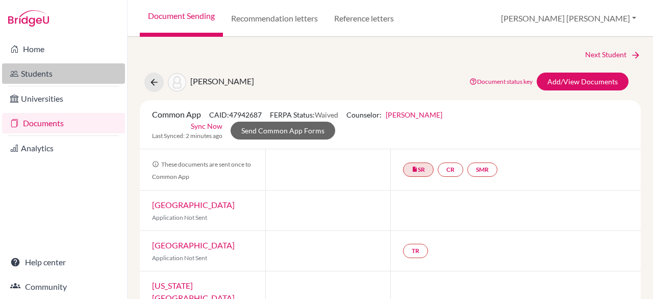
click at [40, 67] on link "Students" at bounding box center [63, 73] width 123 height 20
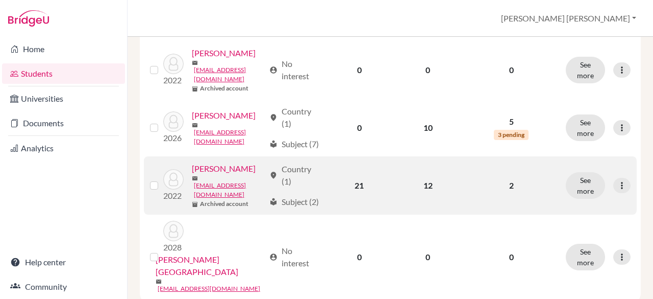
scroll to position [153, 0]
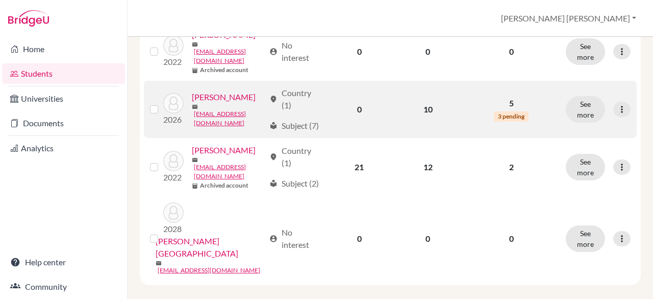
click at [192, 103] on link "[PERSON_NAME]" at bounding box center [224, 97] width 64 height 12
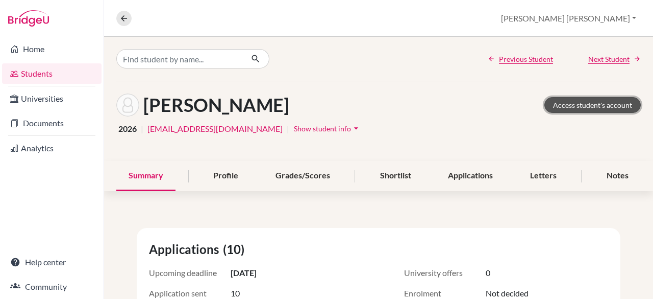
click at [556, 106] on link "Access student's account" at bounding box center [593, 105] width 96 height 16
